Goal: Transaction & Acquisition: Purchase product/service

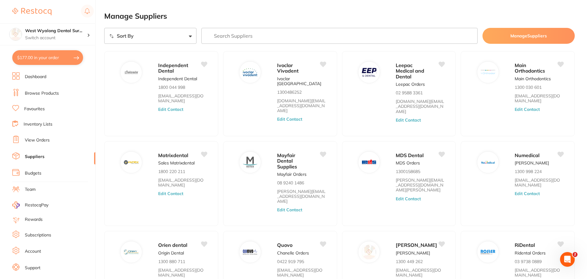
scroll to position [10, 0]
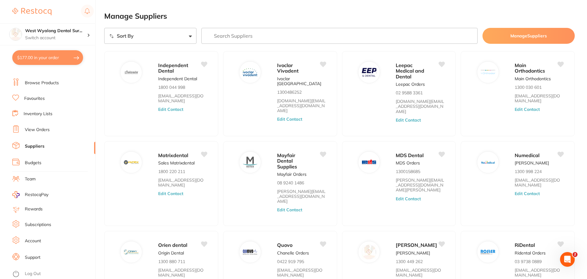
click at [58, 57] on button "$177.00 in your order" at bounding box center [47, 57] width 71 height 15
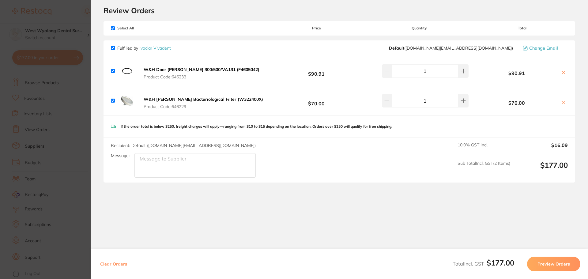
scroll to position [0, 0]
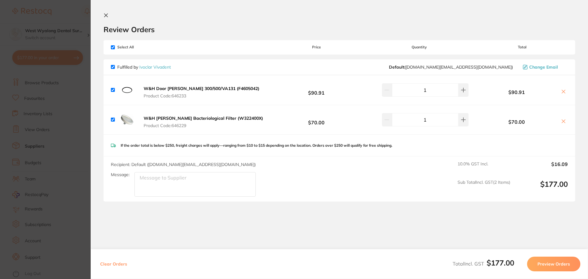
click at [105, 14] on icon at bounding box center [105, 15] width 3 height 3
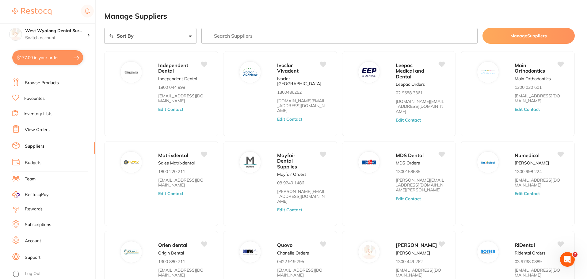
click at [38, 99] on link "Favourites" at bounding box center [34, 99] width 21 height 6
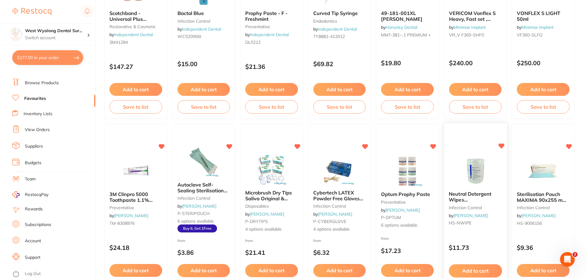
scroll to position [502, 0]
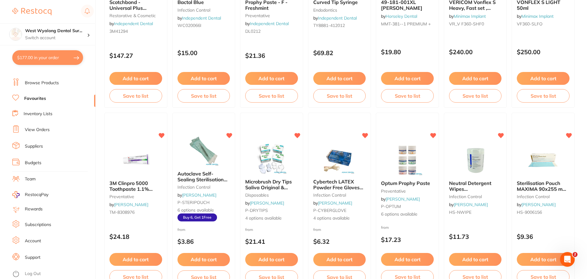
drag, startPoint x: 480, startPoint y: 258, endPoint x: 473, endPoint y: 180, distance: 78.4
click at [480, 258] on button "Add to cart" at bounding box center [475, 259] width 53 height 13
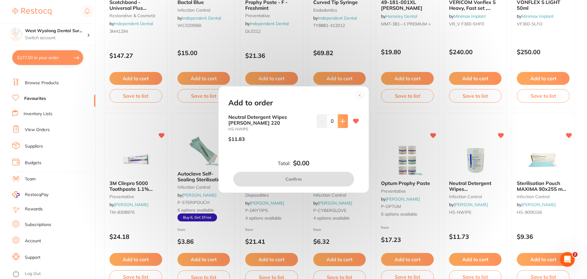
scroll to position [0, 0]
click at [338, 121] on button at bounding box center [343, 120] width 10 height 13
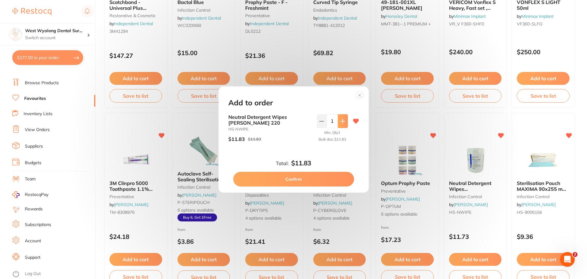
click at [338, 121] on button at bounding box center [343, 120] width 10 height 13
click at [342, 126] on button at bounding box center [343, 120] width 10 height 13
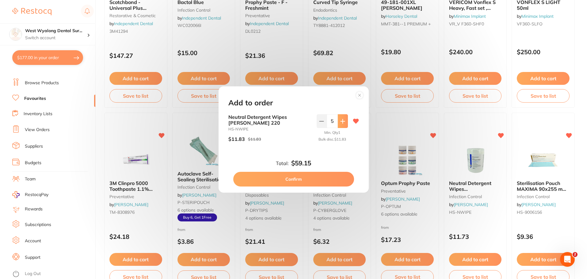
type input "6"
click at [309, 180] on button "Confirm" at bounding box center [293, 179] width 121 height 15
checkbox input "false"
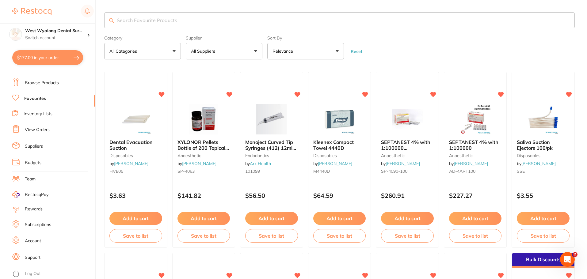
drag, startPoint x: 39, startPoint y: 81, endPoint x: 79, endPoint y: 59, distance: 45.4
click at [39, 81] on link "Browse Products" at bounding box center [42, 83] width 34 height 6
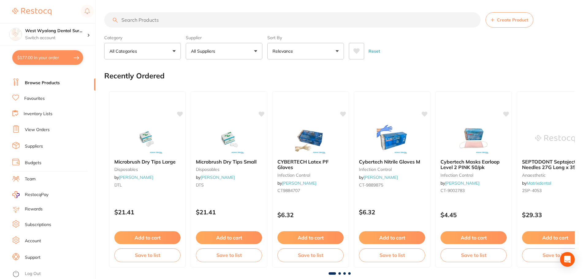
click at [361, 28] on section "Create Product Category All Categories All Categories 3D Printing anaesthetic a…" at bounding box center [339, 35] width 470 height 47
click at [142, 21] on input "search" at bounding box center [292, 19] width 376 height 15
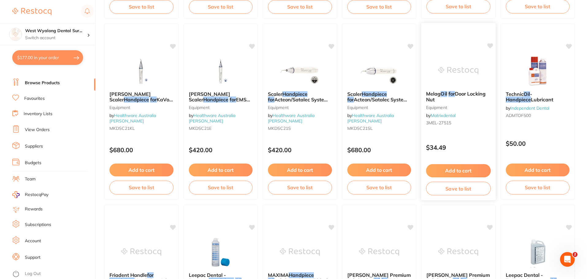
scroll to position [245, 0]
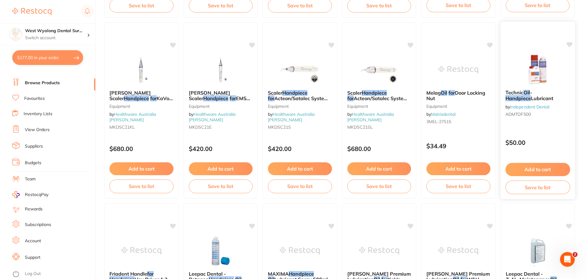
type input "oil for handpiece"
click at [534, 70] on img at bounding box center [537, 69] width 40 height 31
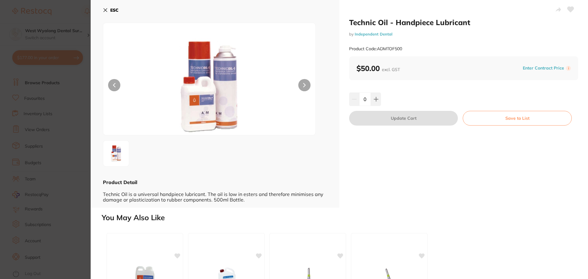
click at [106, 8] on icon at bounding box center [105, 10] width 5 height 5
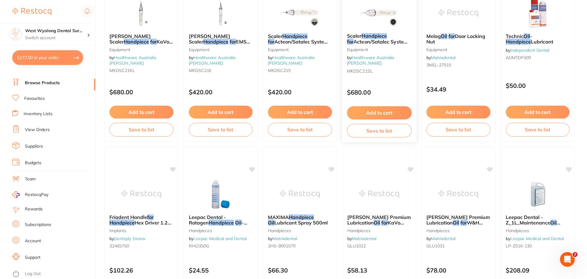
scroll to position [337, 0]
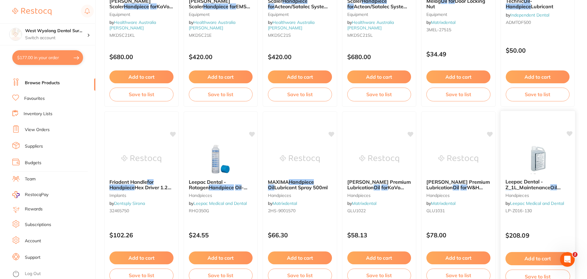
click at [523, 181] on span "Leepac Dental - Z_1L_Maintenance" at bounding box center [527, 185] width 45 height 12
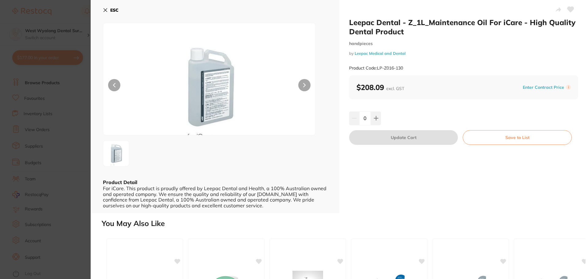
click at [106, 12] on icon at bounding box center [105, 10] width 5 height 5
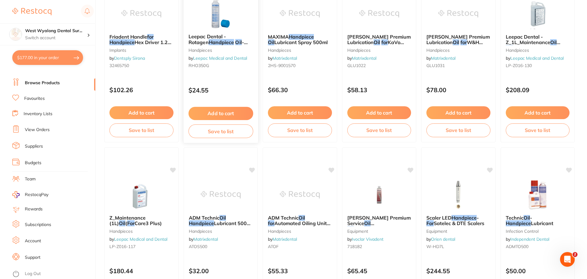
scroll to position [490, 0]
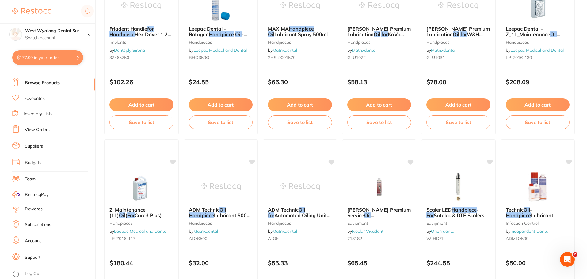
drag, startPoint x: 134, startPoint y: 212, endPoint x: 168, endPoint y: 253, distance: 53.3
click at [134, 212] on span "Care3 Plus)" at bounding box center [147, 215] width 27 height 6
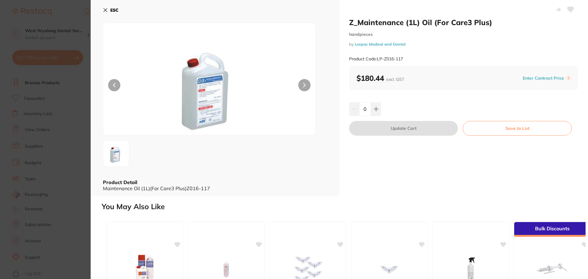
drag, startPoint x: 105, startPoint y: 9, endPoint x: 106, endPoint y: 29, distance: 20.0
click at [105, 9] on icon at bounding box center [105, 10] width 3 height 3
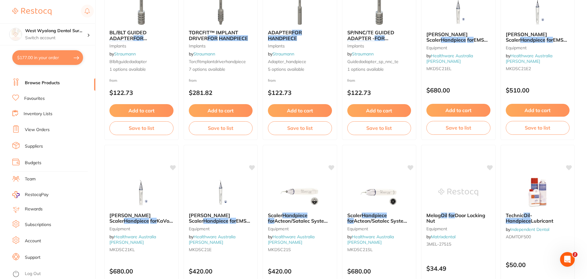
scroll to position [245, 0]
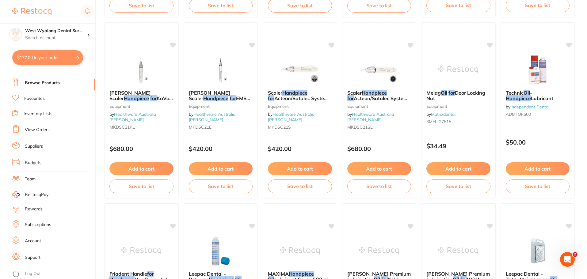
drag, startPoint x: 524, startPoint y: 93, endPoint x: 284, endPoint y: 189, distance: 258.4
click at [524, 93] on em "Oil" at bounding box center [526, 93] width 6 height 6
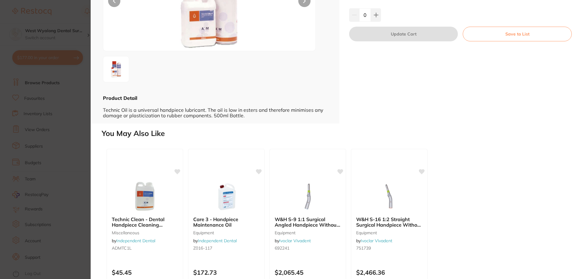
scroll to position [92, 0]
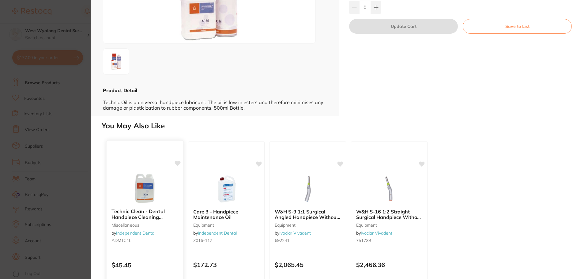
click at [140, 212] on b "Technic Clean - Dental Handpiece Cleaning Solution" at bounding box center [144, 214] width 67 height 11
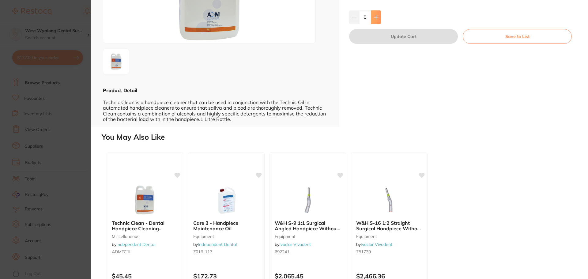
click at [374, 20] on icon at bounding box center [376, 17] width 5 height 5
type input "1"
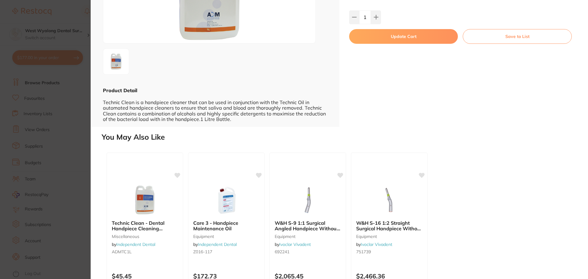
click at [387, 44] on button "Update Cart" at bounding box center [403, 36] width 109 height 15
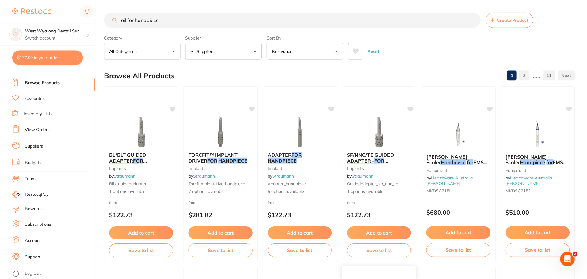
scroll to position [245, 0]
